Goal: Task Accomplishment & Management: Complete application form

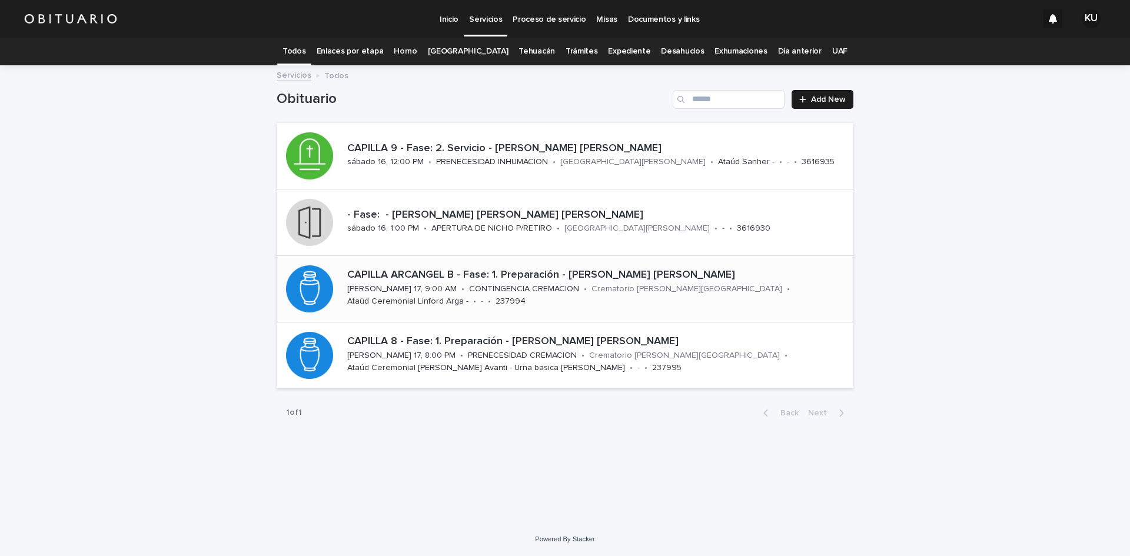
click at [515, 276] on p "CAPILLA ARCANGEL B - Fase: 1. Preparación - [PERSON_NAME] [PERSON_NAME]" at bounding box center [598, 275] width 502 height 13
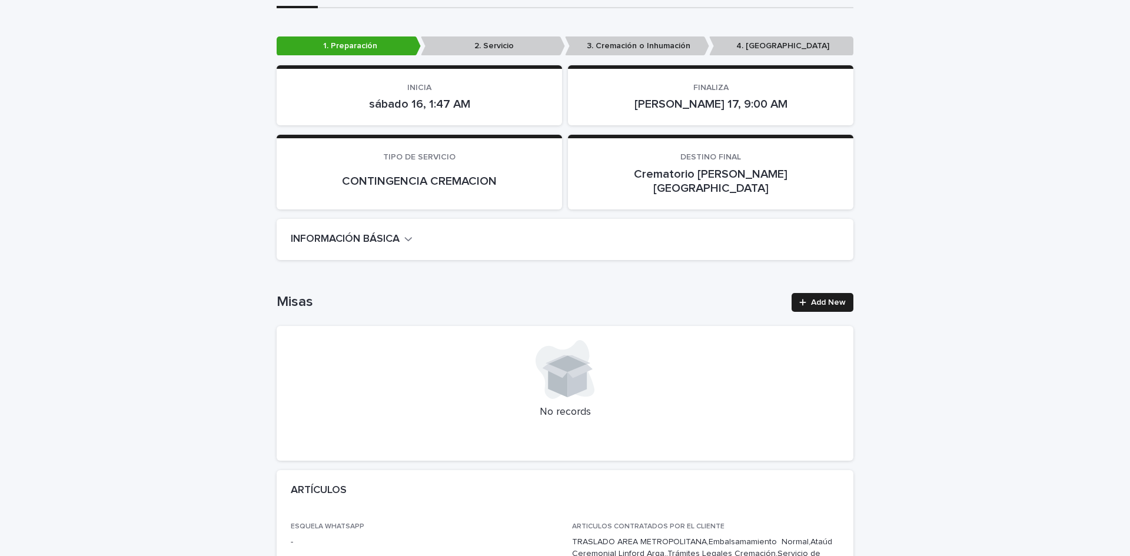
scroll to position [244, 0]
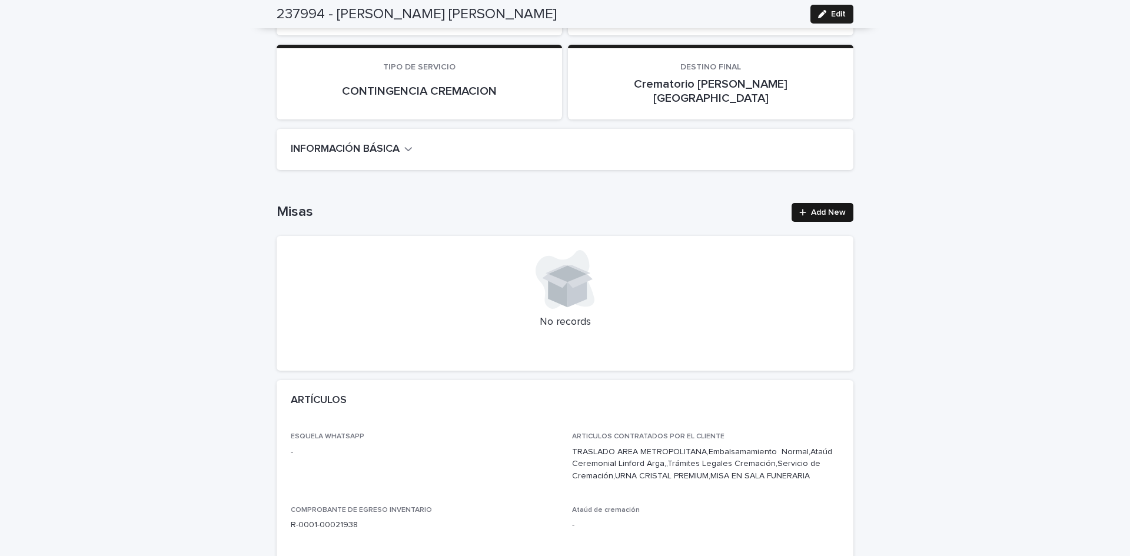
click at [835, 203] on link "Add New" at bounding box center [823, 212] width 62 height 19
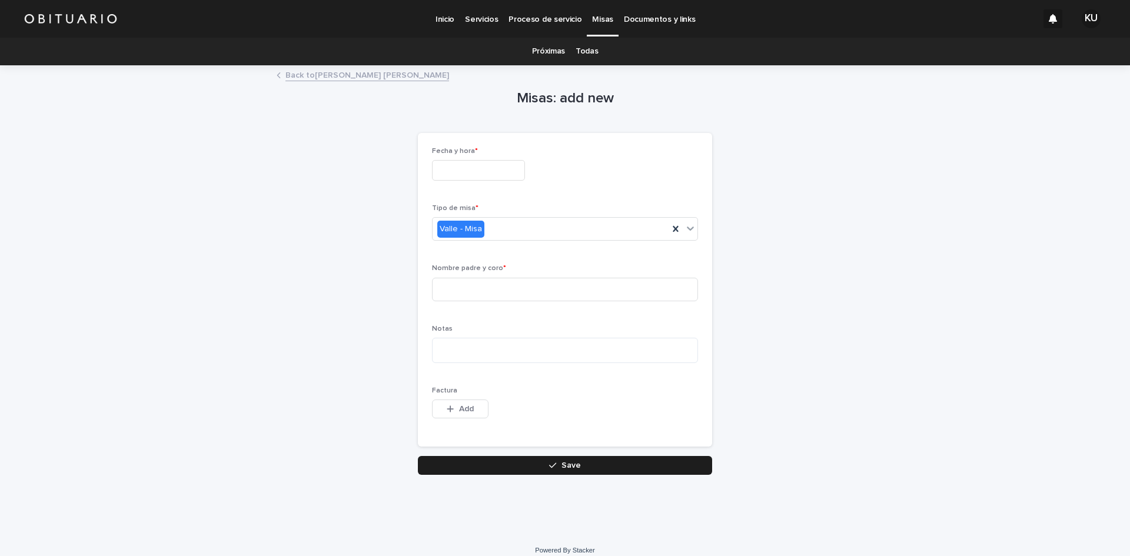
click at [474, 178] on input "text" at bounding box center [478, 170] width 93 height 21
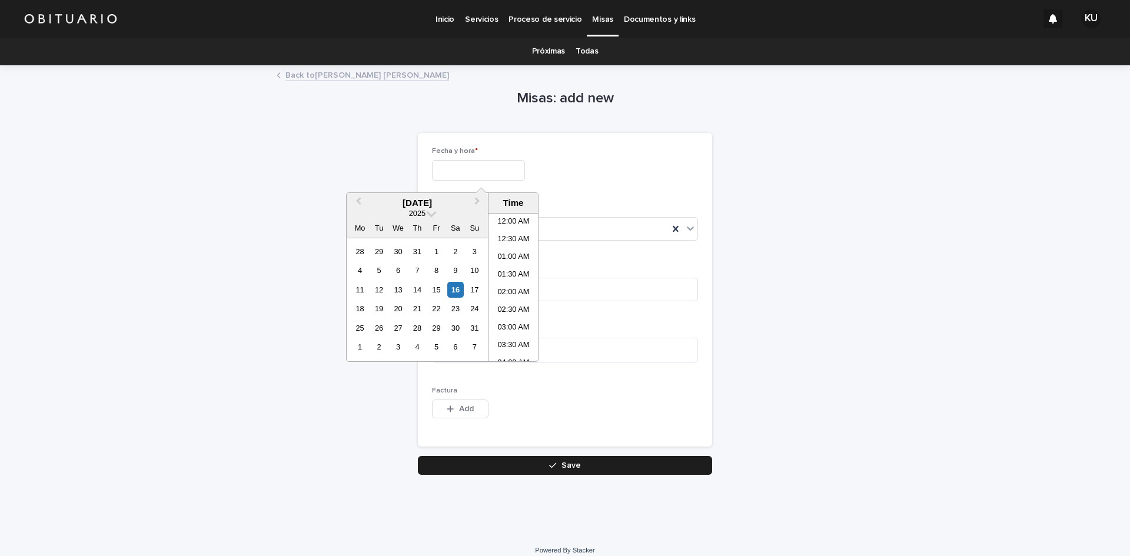
scroll to position [359, 0]
click at [458, 290] on div "16" at bounding box center [455, 290] width 16 height 16
click at [514, 321] on li "03:00 PM" at bounding box center [514, 323] width 50 height 18
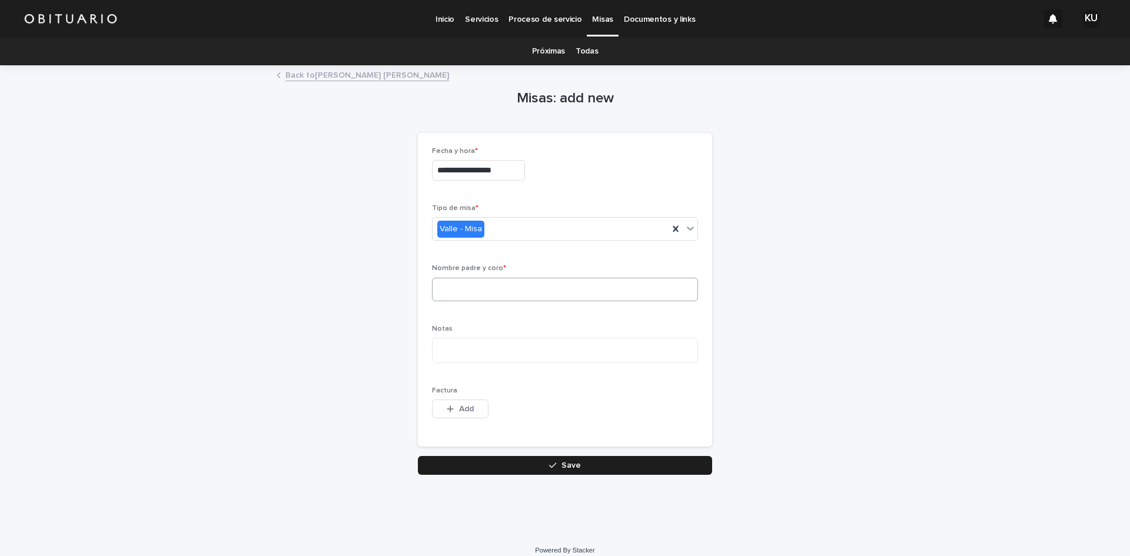
type input "**********"
click at [673, 230] on icon at bounding box center [675, 229] width 5 height 6
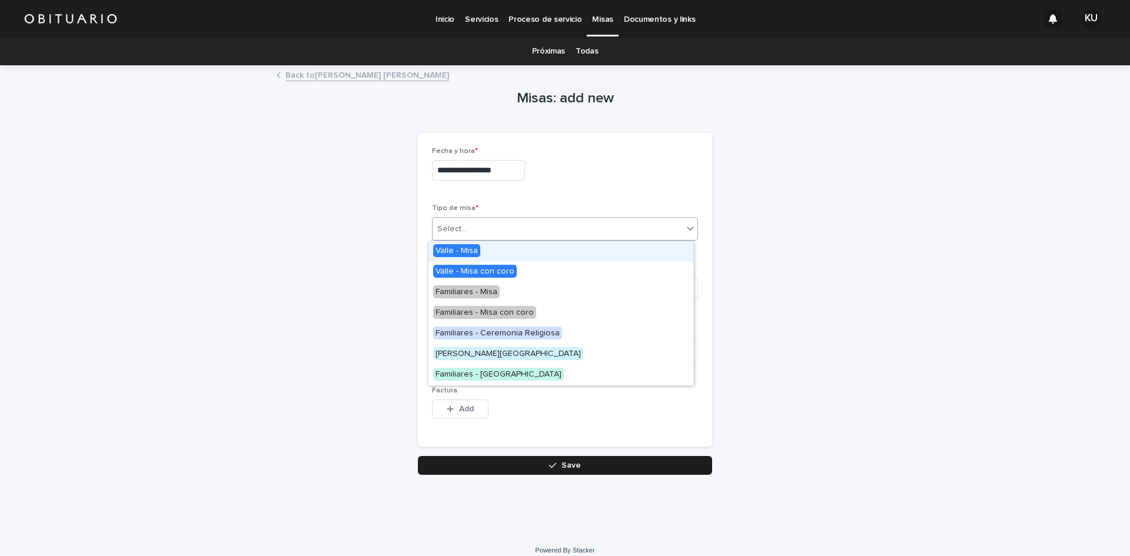
click at [685, 223] on icon at bounding box center [691, 229] width 12 height 12
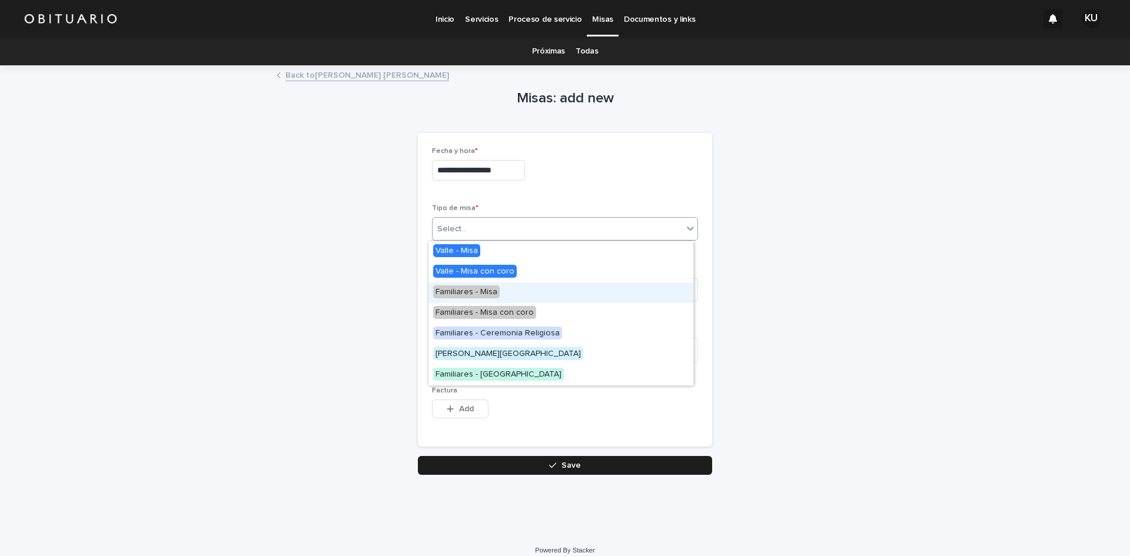
click at [465, 291] on span "Familiares - Misa" at bounding box center [466, 292] width 67 height 13
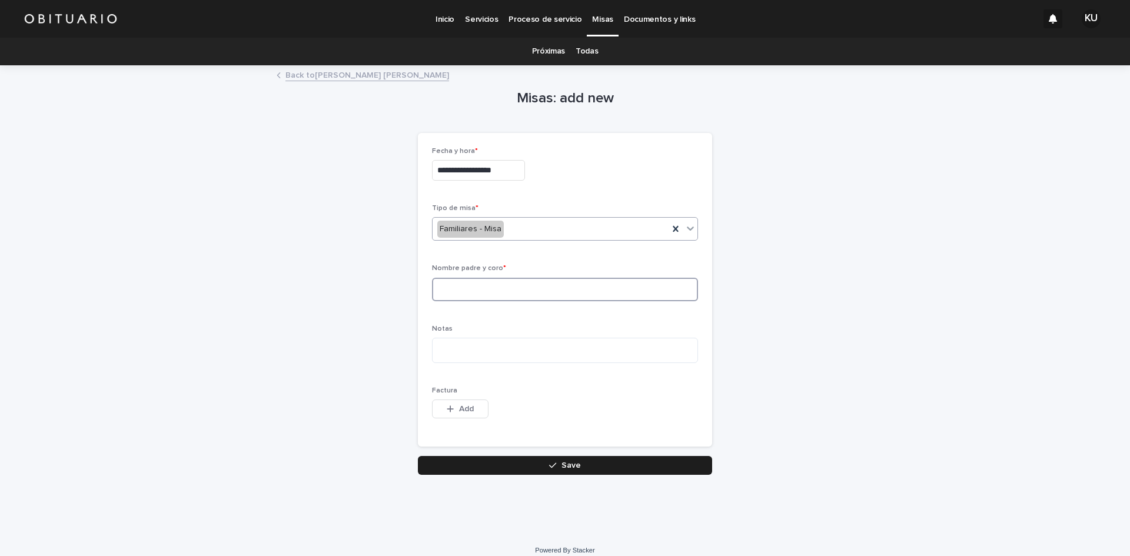
click at [465, 291] on input at bounding box center [565, 290] width 266 height 24
type input "**********"
click at [536, 463] on button "Save" at bounding box center [565, 465] width 294 height 19
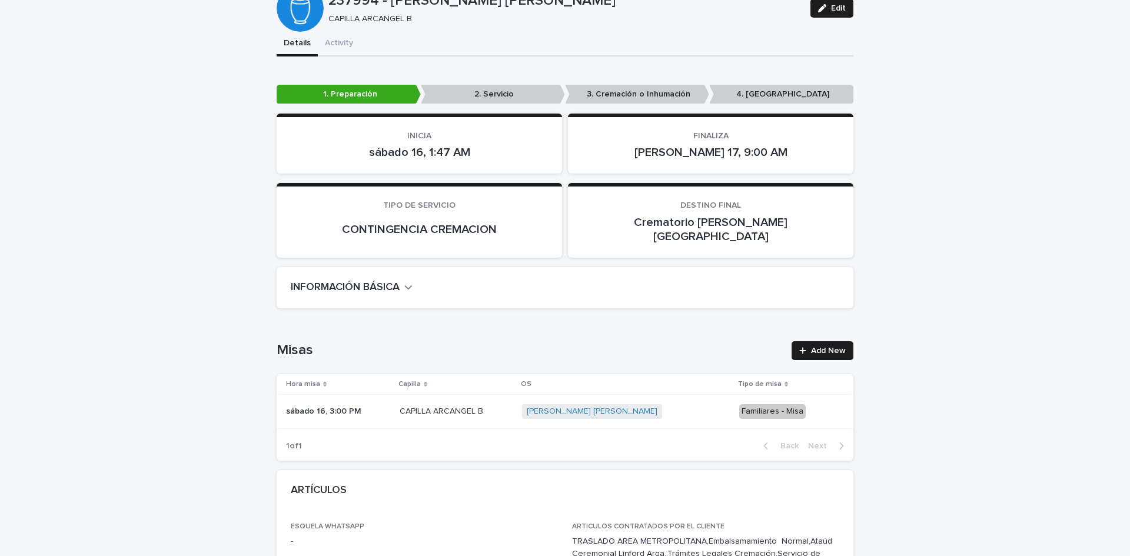
scroll to position [155, 0]
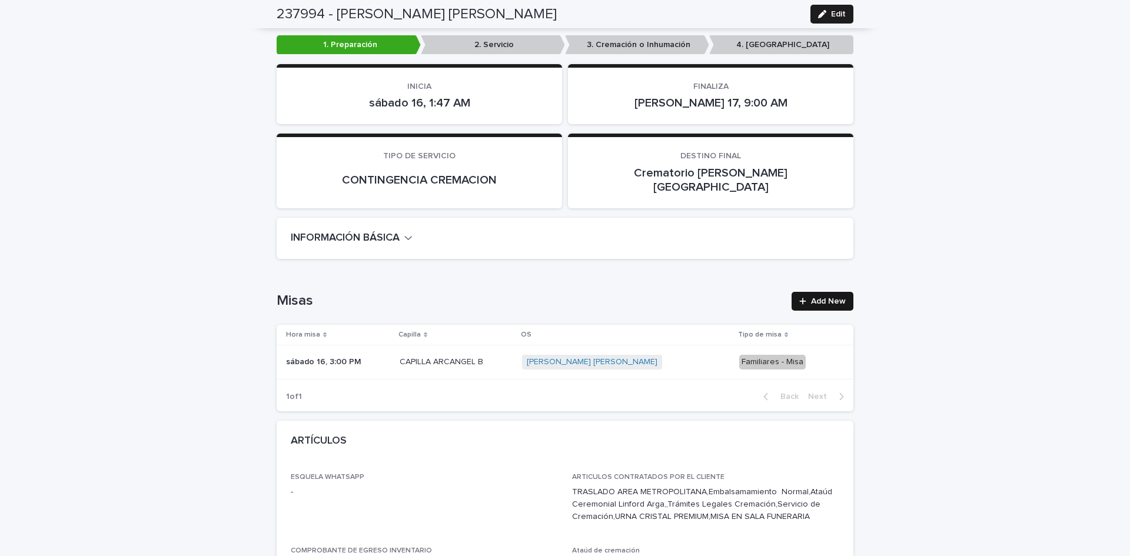
click at [814, 292] on link "Add New" at bounding box center [823, 301] width 62 height 19
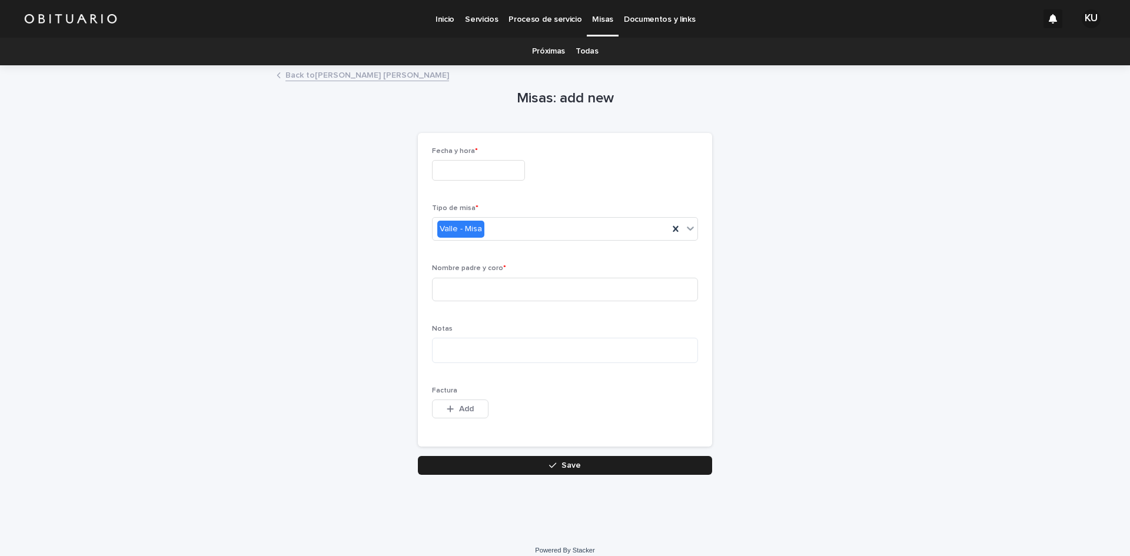
click at [468, 167] on input "text" at bounding box center [478, 170] width 93 height 21
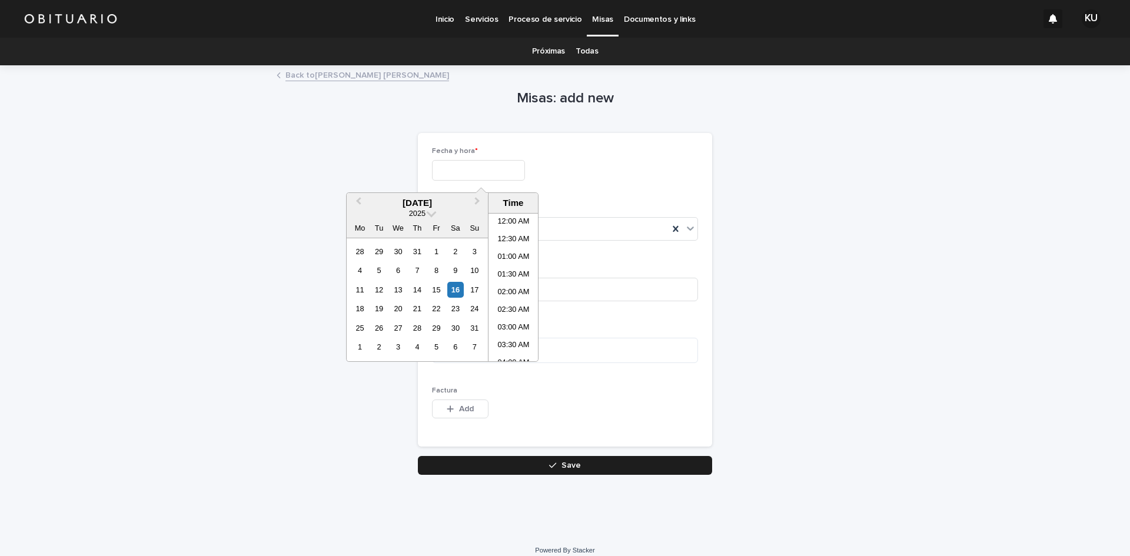
scroll to position [359, 0]
click at [454, 286] on div "16" at bounding box center [455, 290] width 16 height 16
click at [510, 333] on li "06:00 PM" at bounding box center [514, 335] width 50 height 18
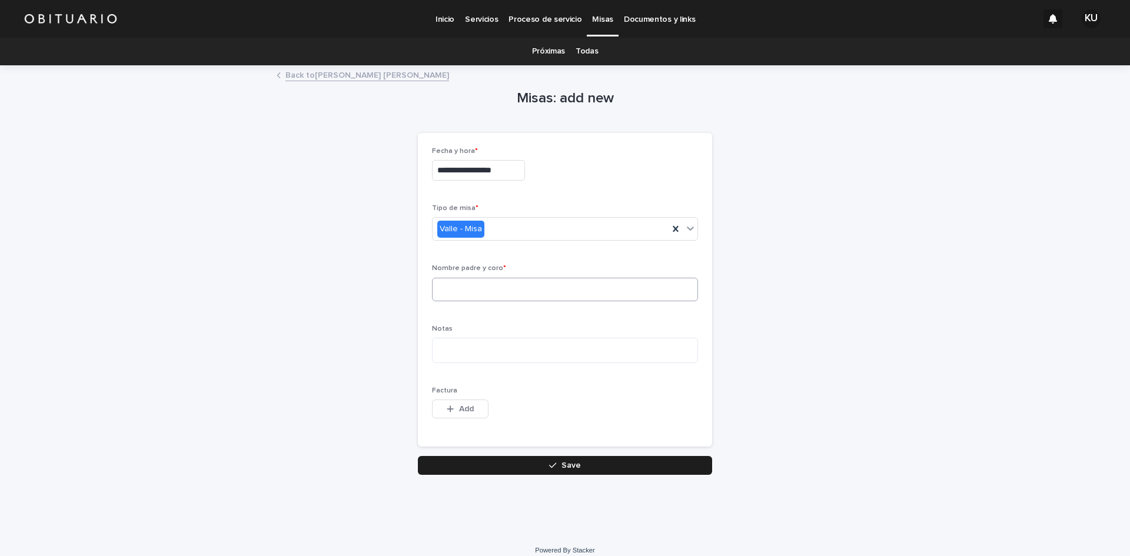
type input "**********"
click at [473, 293] on input at bounding box center [565, 290] width 266 height 24
type input "**********"
click at [487, 350] on textarea at bounding box center [565, 350] width 266 height 25
type textarea "*"
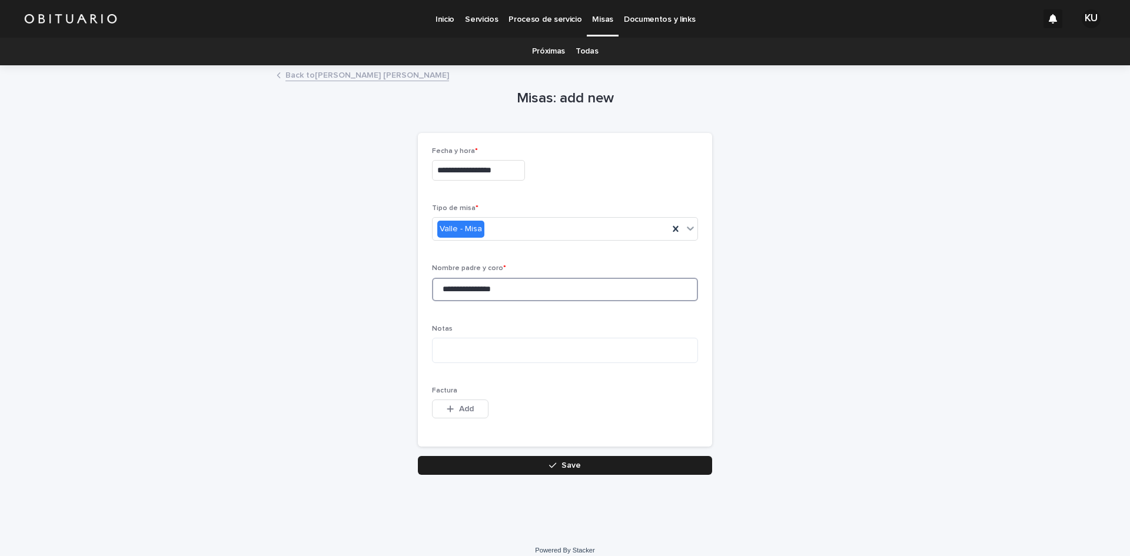
click at [549, 294] on input "**********" at bounding box center [565, 290] width 266 height 24
type input "**********"
click at [497, 459] on button "Save" at bounding box center [565, 465] width 294 height 19
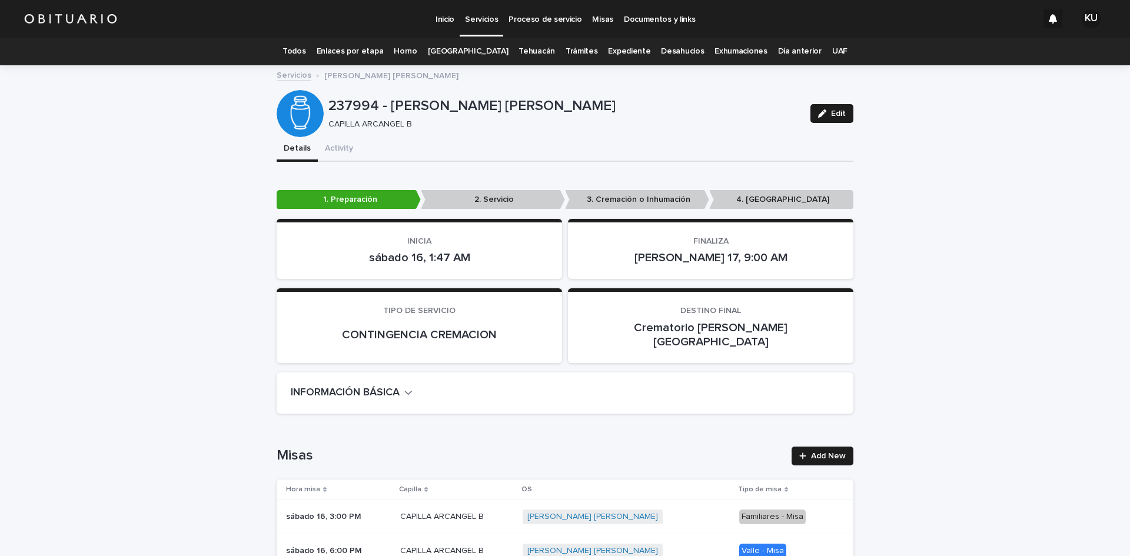
click at [306, 50] on link "Todos" at bounding box center [294, 52] width 23 height 28
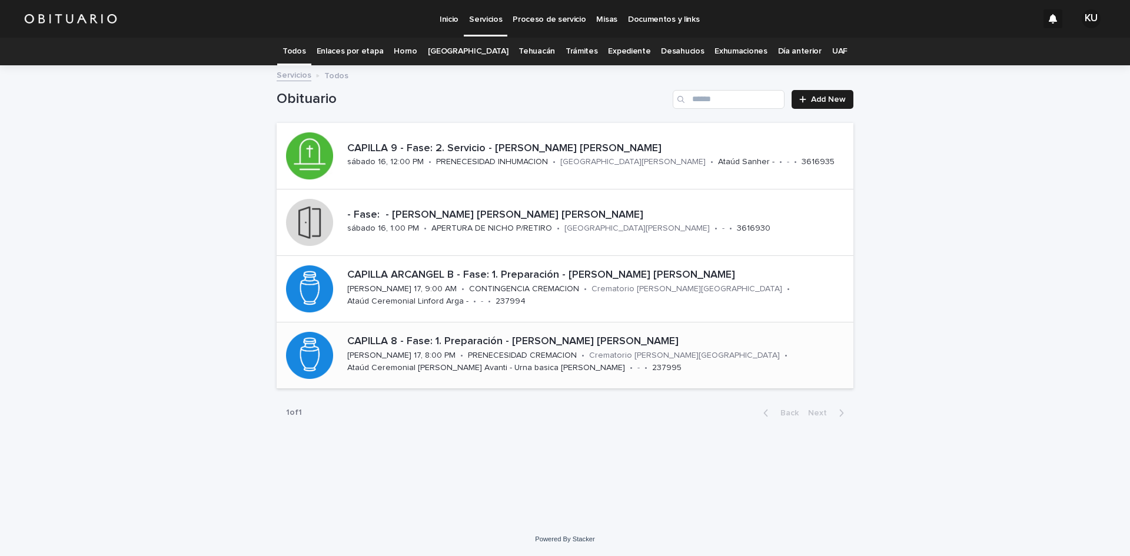
click at [460, 338] on p "CAPILLA 8 - Fase: 1. Preparación - [PERSON_NAME] [PERSON_NAME]" at bounding box center [598, 342] width 502 height 13
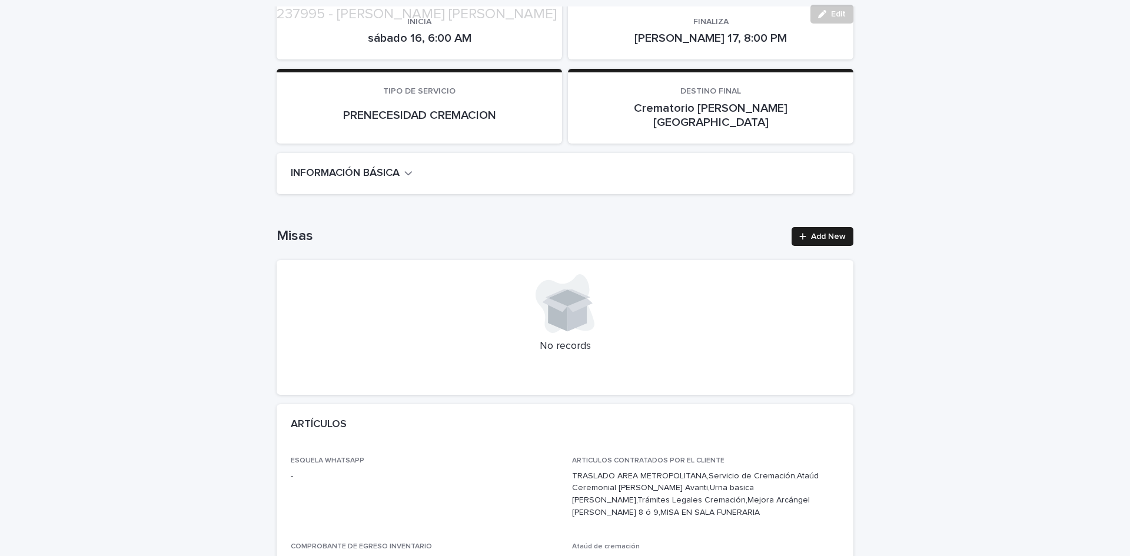
scroll to position [240, 0]
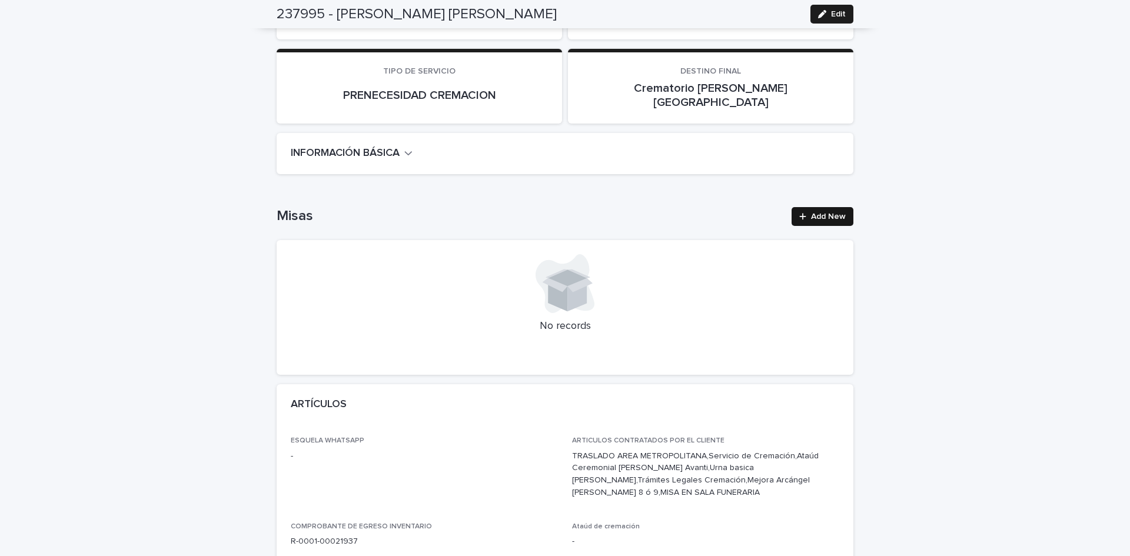
click at [825, 213] on span "Add New" at bounding box center [828, 217] width 35 height 8
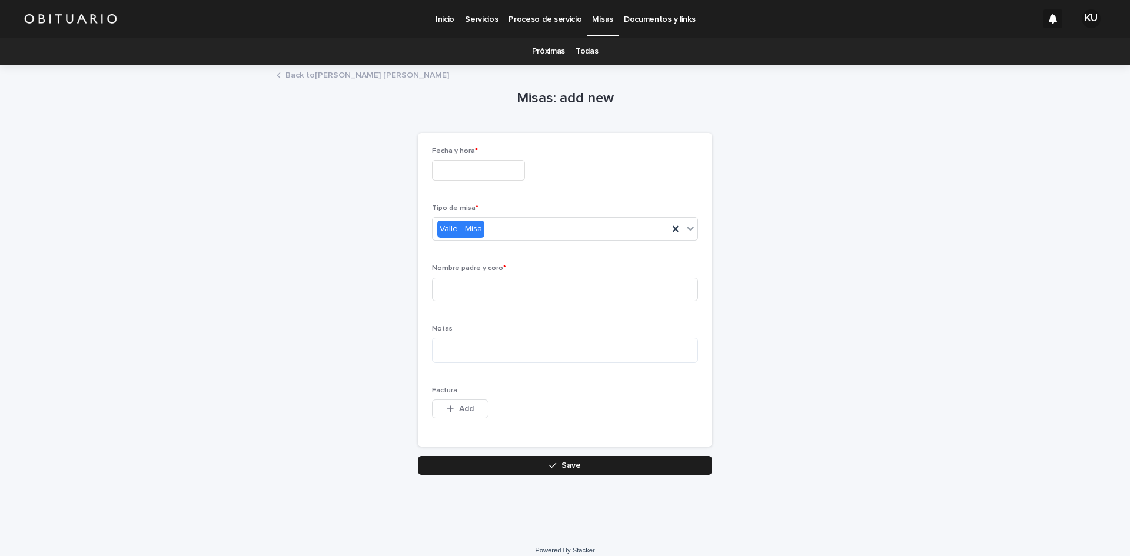
click at [471, 175] on input "text" at bounding box center [478, 170] width 93 height 21
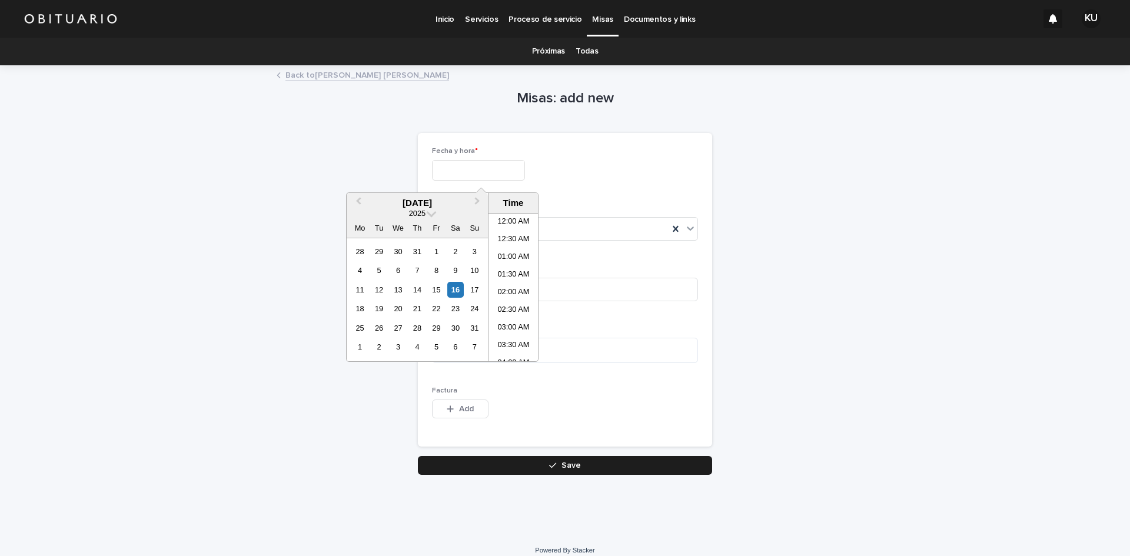
scroll to position [359, 0]
click at [453, 287] on div "16" at bounding box center [455, 290] width 16 height 16
click at [501, 341] on li "05:00 PM" at bounding box center [514, 346] width 50 height 18
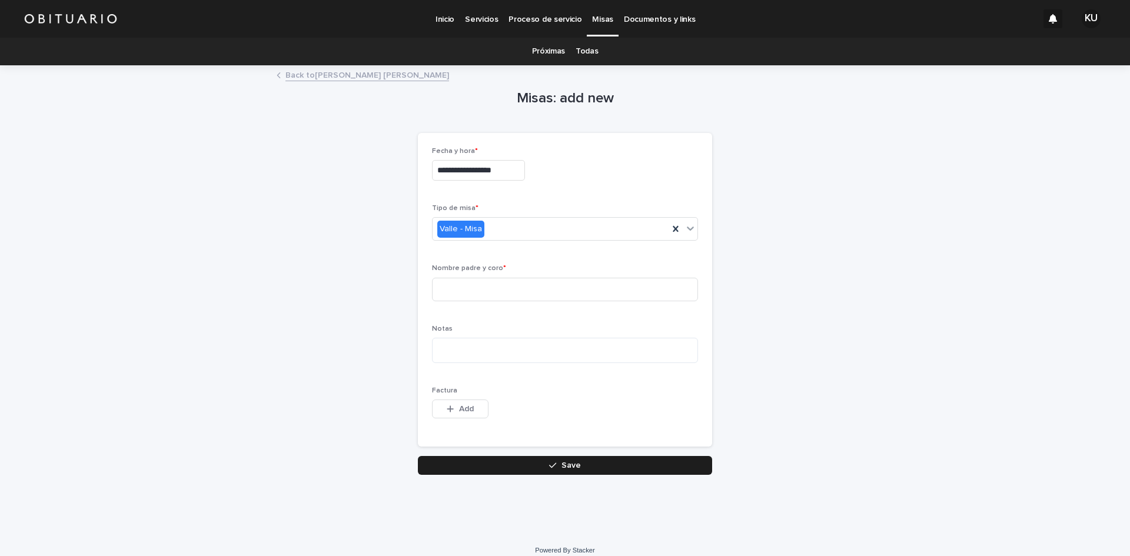
type input "**********"
click at [481, 296] on input at bounding box center [565, 290] width 266 height 24
type input "**********"
click at [456, 459] on button "Save" at bounding box center [565, 465] width 294 height 19
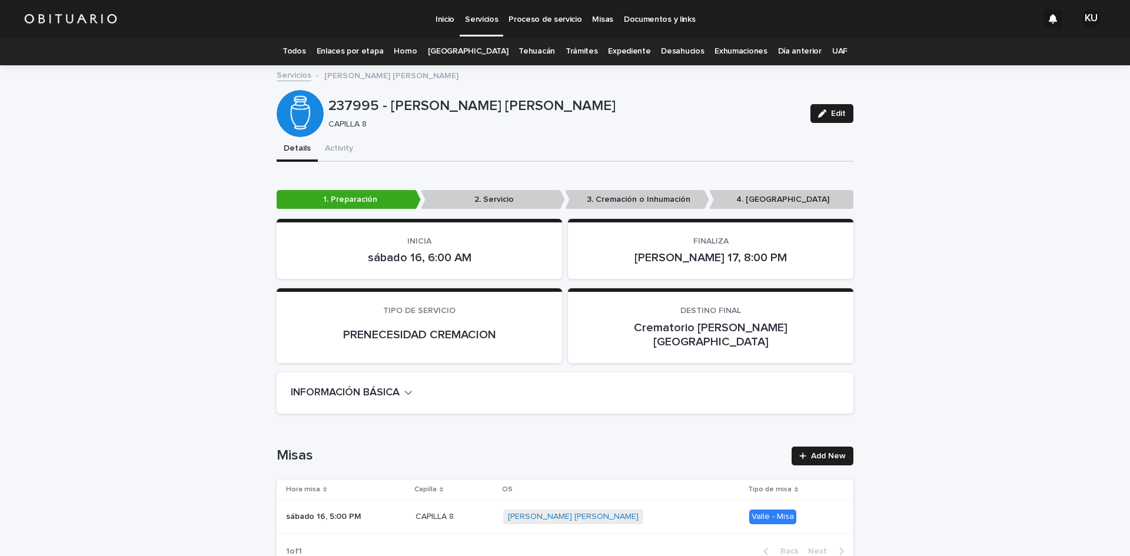
click at [306, 51] on link "Todos" at bounding box center [294, 52] width 23 height 28
